Goal: Information Seeking & Learning: Learn about a topic

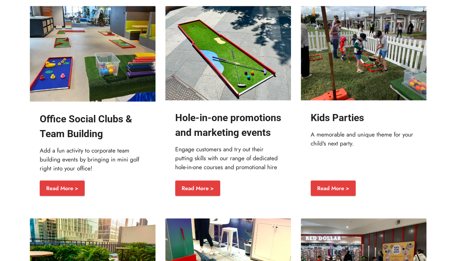
scroll to position [664, 0]
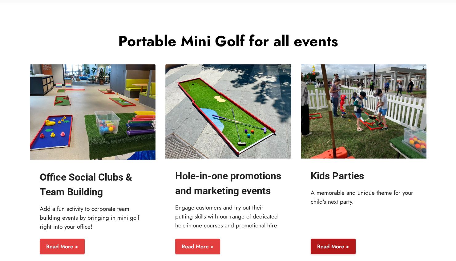
click at [352, 254] on link "Read More >" at bounding box center [333, 245] width 45 height 15
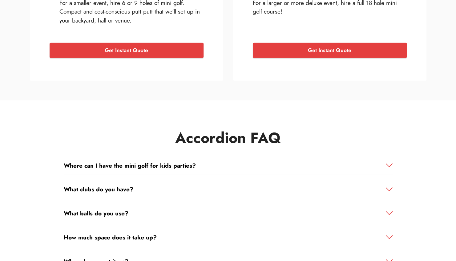
scroll to position [1004, 0]
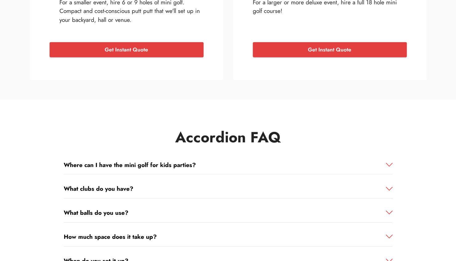
click at [177, 164] on strong "Where can I have the mini golf for kids parties?" at bounding box center [130, 164] width 132 height 9
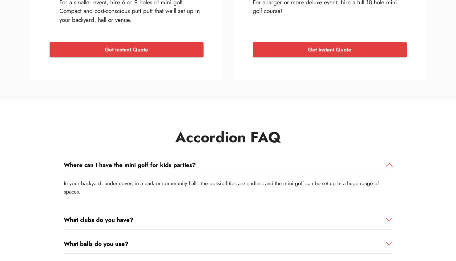
click at [177, 164] on strong "Where can I have the mini golf for kids parties?" at bounding box center [130, 164] width 132 height 9
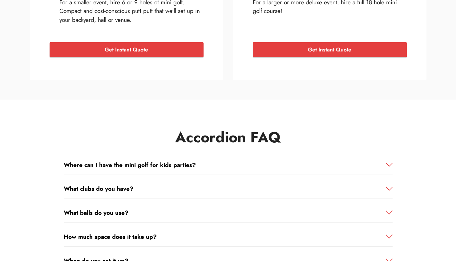
click at [158, 184] on div "What clubs do you have?" at bounding box center [228, 188] width 329 height 19
click at [130, 189] on strong "What clubs do you have?" at bounding box center [99, 188] width 70 height 9
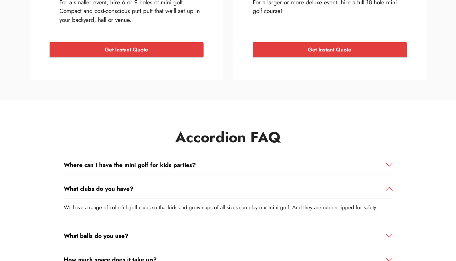
click at [130, 189] on strong "What clubs do you have?" at bounding box center [99, 188] width 70 height 9
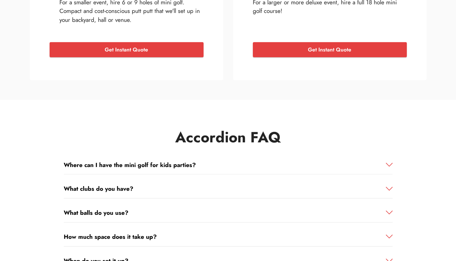
click at [115, 207] on div "What balls do you use?" at bounding box center [228, 212] width 329 height 19
click at [107, 212] on strong "What balls do you use?" at bounding box center [96, 212] width 65 height 9
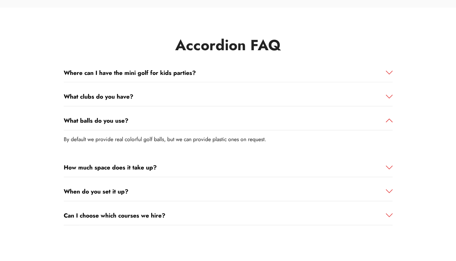
scroll to position [1106, 0]
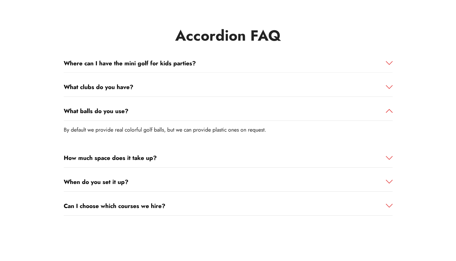
click at [96, 161] on strong "How much space does it take up?" at bounding box center [110, 157] width 93 height 9
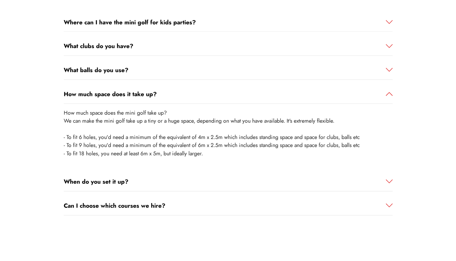
scroll to position [1147, 0]
click at [92, 180] on strong "When do you set it up?" at bounding box center [96, 181] width 65 height 9
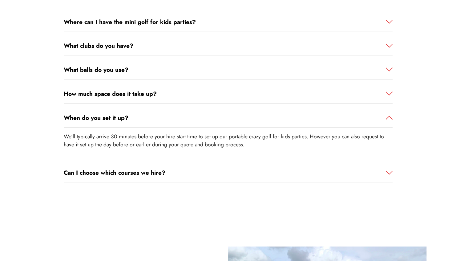
click at [110, 171] on strong "Can I choose which courses we hire?" at bounding box center [115, 172] width 102 height 9
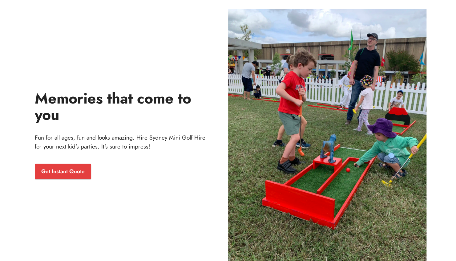
scroll to position [1385, 0]
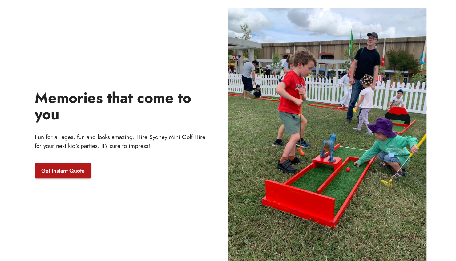
click at [66, 171] on link "Get Instant Quote" at bounding box center [63, 170] width 56 height 15
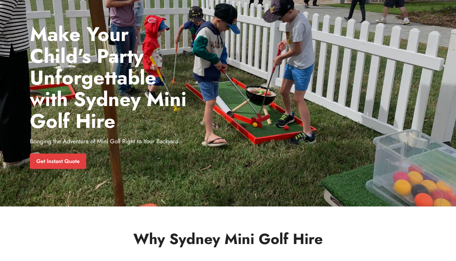
scroll to position [0, 0]
